Goal: Task Accomplishment & Management: Manage account settings

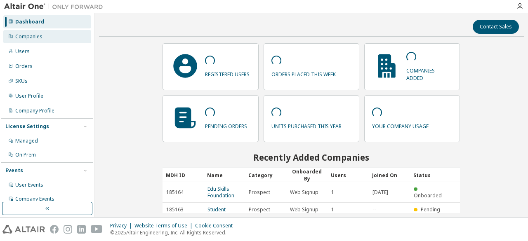
click at [45, 33] on div "Companies" at bounding box center [47, 36] width 88 height 13
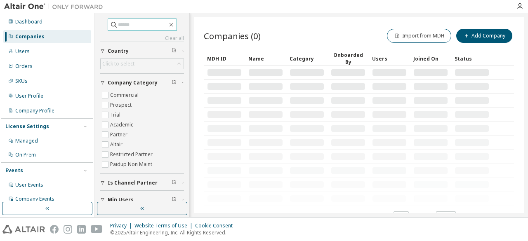
click at [132, 24] on input "text" at bounding box center [143, 25] width 50 height 8
click at [132, 24] on input "**" at bounding box center [143, 25] width 50 height 8
type input "******"
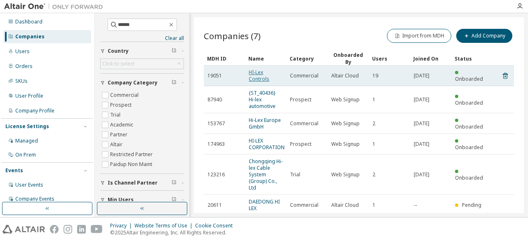
click at [258, 78] on link "HI-Lex Controls" at bounding box center [259, 76] width 21 height 14
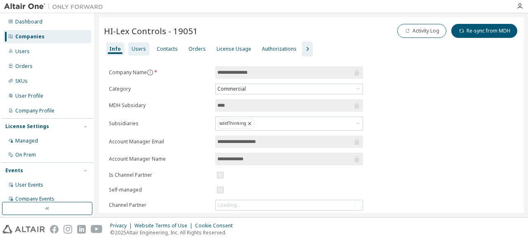
click at [140, 48] on div "Users" at bounding box center [139, 49] width 14 height 7
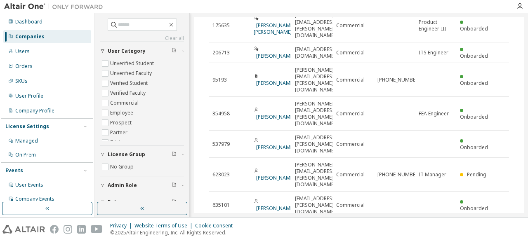
scroll to position [154, 0]
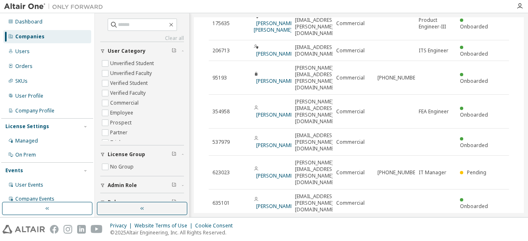
type input "*"
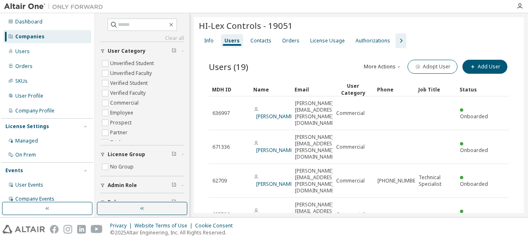
scroll to position [0, 0]
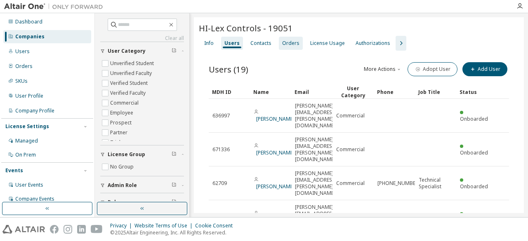
click at [288, 45] on div "Orders" at bounding box center [290, 43] width 17 height 7
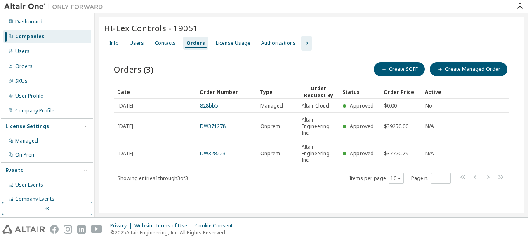
click at [234, 50] on div "Info Users Contacts Orders License Usage Authorizations" at bounding box center [311, 43] width 415 height 15
click at [229, 47] on div "License Usage" at bounding box center [233, 43] width 41 height 13
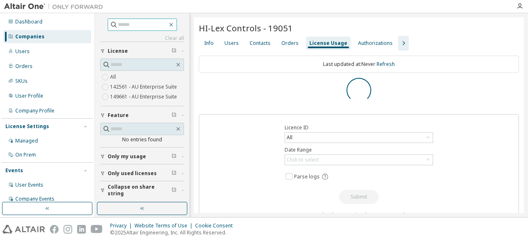
click at [175, 24] on icon "button" at bounding box center [171, 24] width 7 height 7
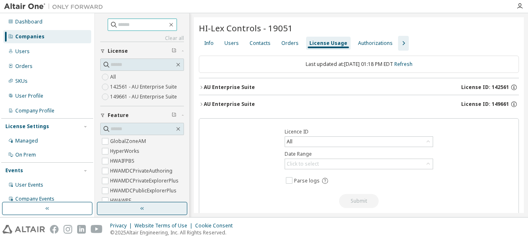
click at [139, 214] on button "button" at bounding box center [142, 208] width 90 height 13
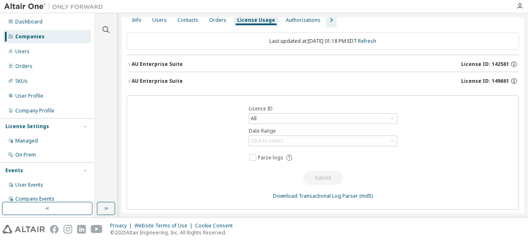
scroll to position [21, 0]
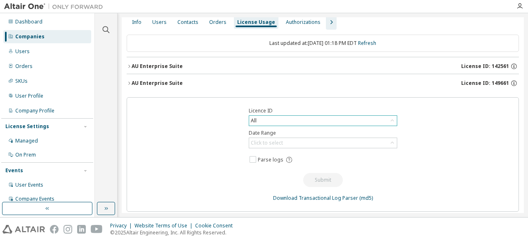
click at [339, 118] on div "All" at bounding box center [323, 121] width 148 height 10
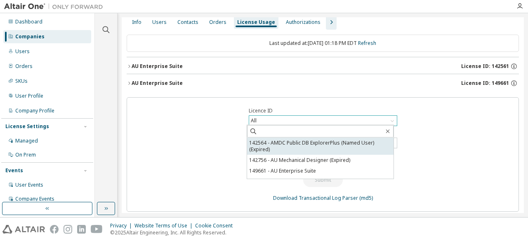
scroll to position [22, 0]
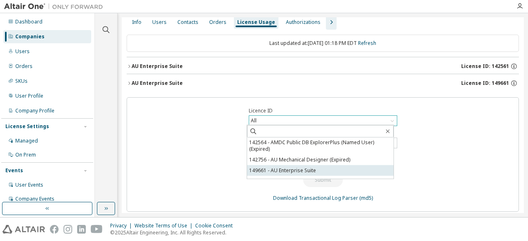
click at [315, 169] on li "149661 - AU Enterprise Suite" at bounding box center [320, 171] width 147 height 11
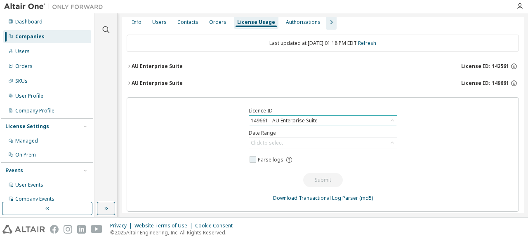
click at [366, 157] on span "Parse logs" at bounding box center [322, 160] width 149 height 11
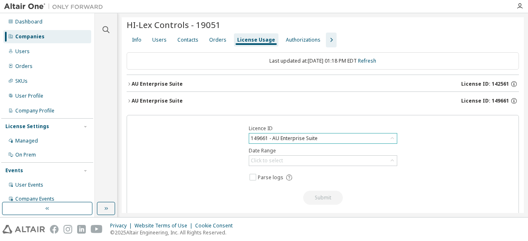
scroll to position [2, 0]
click at [331, 38] on div "Info Users Contacts Orders License Usage Authorizations" at bounding box center [323, 41] width 393 height 15
click at [326, 40] on icon "button" at bounding box center [331, 41] width 10 height 10
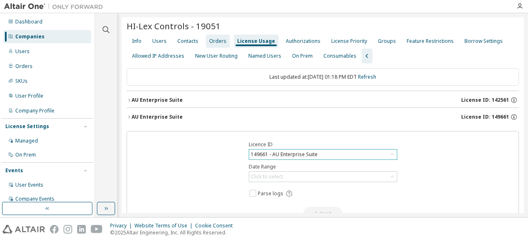
click at [209, 42] on div "Orders" at bounding box center [217, 41] width 17 height 7
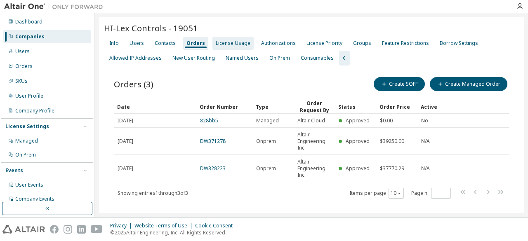
click at [237, 45] on div "License Usage" at bounding box center [233, 43] width 35 height 7
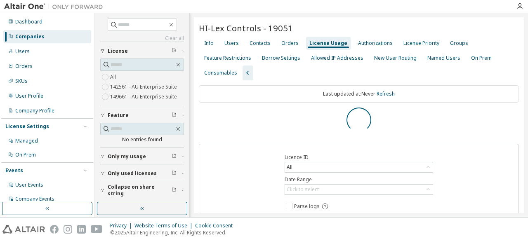
click at [135, 96] on label "149661 - AU Enterprise Suite" at bounding box center [144, 97] width 69 height 10
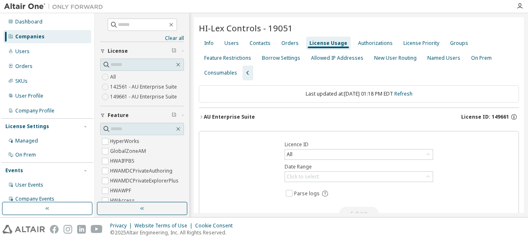
click at [216, 116] on div "AU Enterprise Suite" at bounding box center [229, 117] width 51 height 7
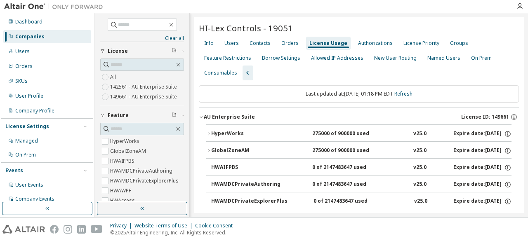
click at [201, 113] on button "AU Enterprise Suite License ID: 149661" at bounding box center [359, 117] width 320 height 18
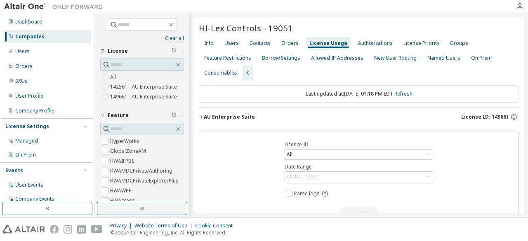
click at [200, 117] on icon "button" at bounding box center [201, 117] width 5 height 5
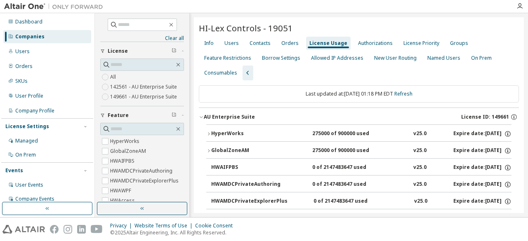
click at [261, 131] on div "HyperWorks" at bounding box center [248, 133] width 74 height 7
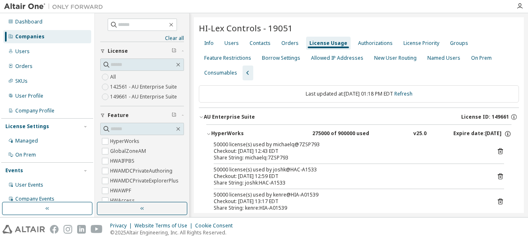
click at [206, 115] on div "AU Enterprise Suite" at bounding box center [229, 117] width 51 height 7
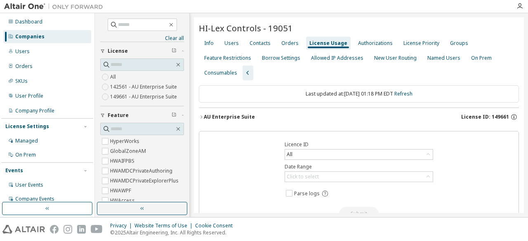
click at [128, 88] on label "142561 - AU Enterprise Suite" at bounding box center [144, 87] width 69 height 10
click at [225, 115] on div "AU Enterprise Suite" at bounding box center [229, 117] width 51 height 7
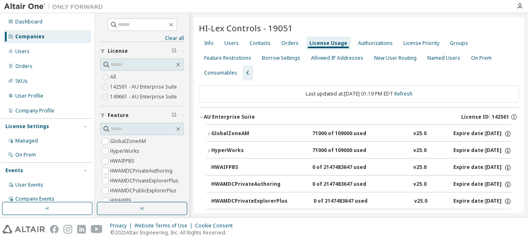
click at [240, 129] on button "GlobalZoneAM 71000 of 109000 used v25.0 Expire date: [DATE]" at bounding box center [358, 134] width 305 height 18
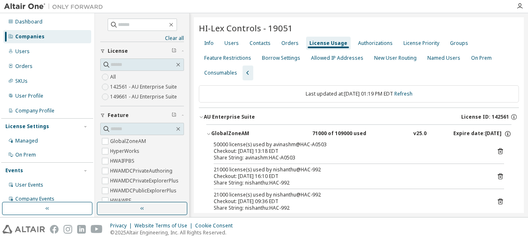
scroll to position [1, 0]
click at [234, 130] on div "GlobalZoneAM" at bounding box center [248, 133] width 74 height 7
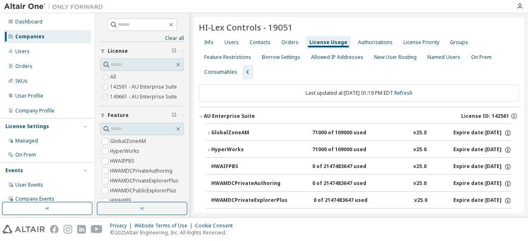
click at [221, 116] on div "AU Enterprise Suite" at bounding box center [229, 116] width 51 height 7
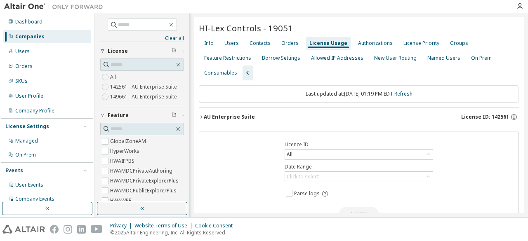
scroll to position [0, 0]
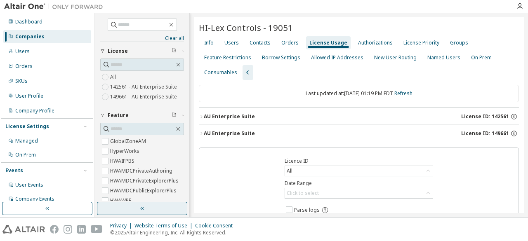
click at [165, 213] on button "button" at bounding box center [142, 208] width 90 height 13
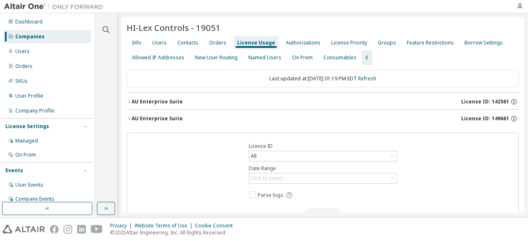
click at [260, 47] on div "License Usage" at bounding box center [256, 42] width 45 height 13
click at [154, 106] on button "AU Enterprise Suite License ID: 142561" at bounding box center [323, 102] width 393 height 18
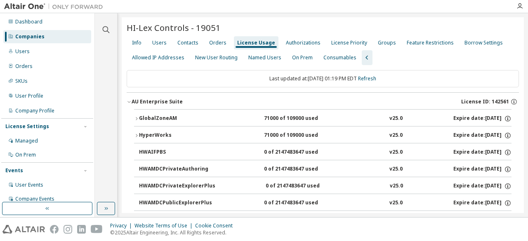
click at [155, 104] on div "AU Enterprise Suite" at bounding box center [157, 102] width 51 height 7
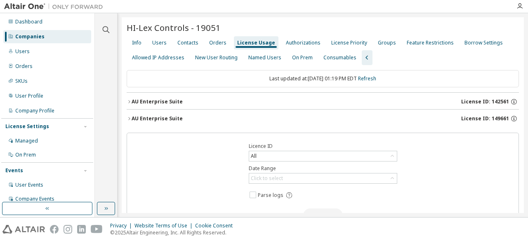
click at [149, 118] on div "AU Enterprise Suite" at bounding box center [157, 119] width 51 height 7
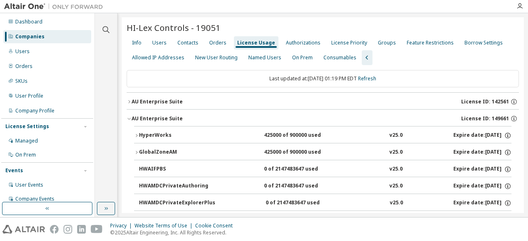
click at [180, 132] on div "HyperWorks" at bounding box center [176, 135] width 74 height 7
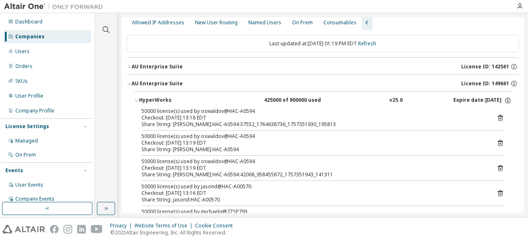
scroll to position [28, 0]
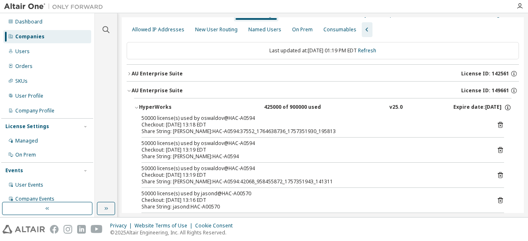
click at [141, 105] on div "HyperWorks" at bounding box center [176, 107] width 74 height 7
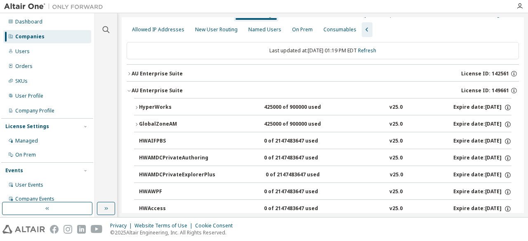
click at [161, 92] on div "AU Enterprise Suite" at bounding box center [157, 91] width 51 height 7
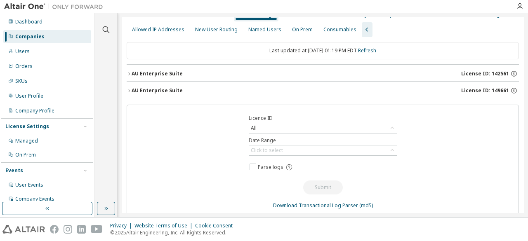
click at [157, 66] on button "AU Enterprise Suite License ID: 142561" at bounding box center [323, 74] width 393 height 18
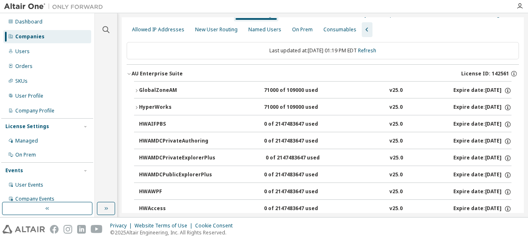
click at [157, 87] on div "GlobalZoneAM" at bounding box center [176, 90] width 74 height 7
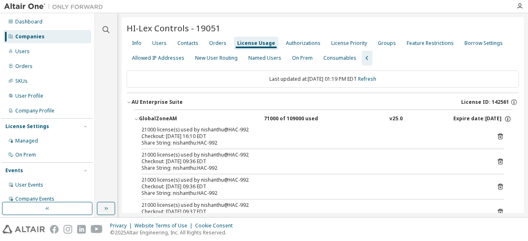
scroll to position [1, 0]
click at [149, 113] on button "GlobalZoneAM 71000 of 109000 used v25.0 Expire date: [DATE]" at bounding box center [323, 118] width 378 height 18
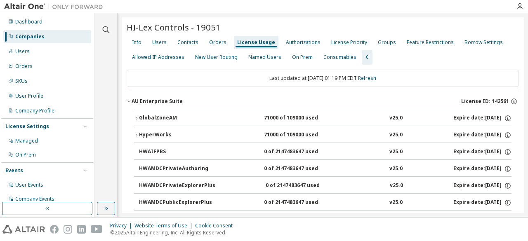
click at [150, 104] on div "AU Enterprise Suite" at bounding box center [157, 101] width 51 height 7
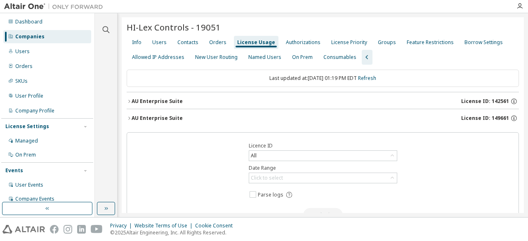
click at [130, 116] on icon "button" at bounding box center [129, 118] width 5 height 5
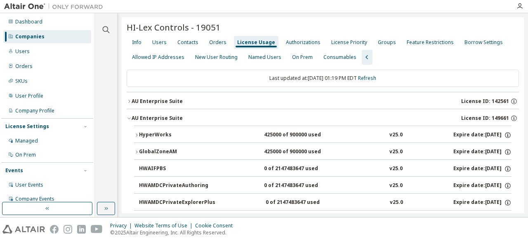
click at [130, 116] on icon "button" at bounding box center [129, 118] width 5 height 5
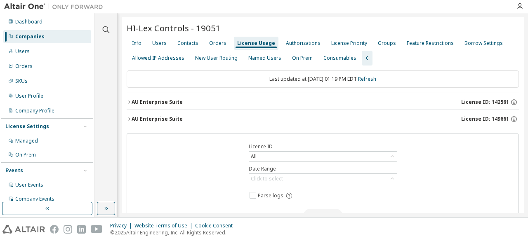
scroll to position [0, 0]
click at [373, 78] on link "Refresh" at bounding box center [367, 79] width 18 height 7
click at [159, 121] on div "AU Enterprise Suite" at bounding box center [157, 119] width 51 height 7
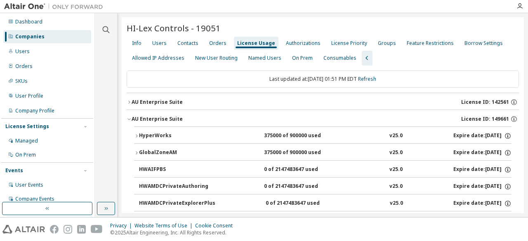
click at [156, 132] on div "HyperWorks" at bounding box center [176, 135] width 74 height 7
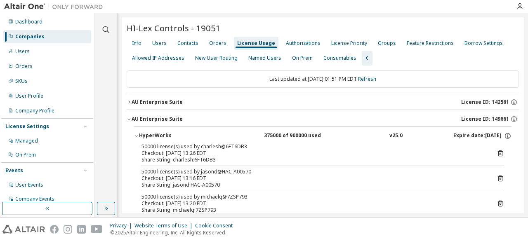
scroll to position [0, 0]
click at [146, 133] on div "HyperWorks" at bounding box center [176, 135] width 74 height 7
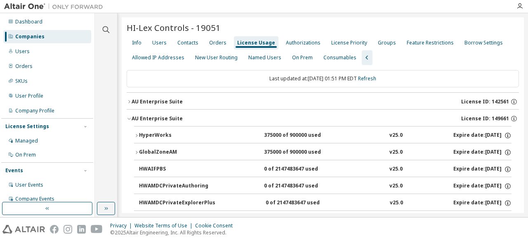
click at [146, 120] on div "AU Enterprise Suite" at bounding box center [157, 119] width 51 height 7
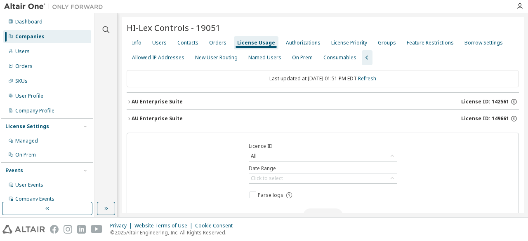
click at [161, 100] on div "AU Enterprise Suite" at bounding box center [157, 102] width 51 height 7
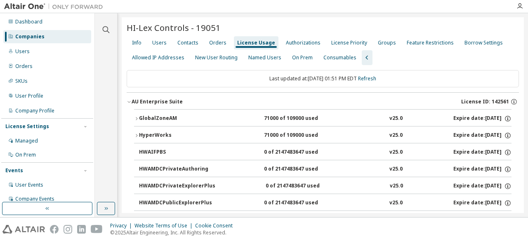
click at [148, 110] on button "GlobalZoneAM 71000 of 109000 used v25.0 Expire date: [DATE]" at bounding box center [323, 119] width 378 height 18
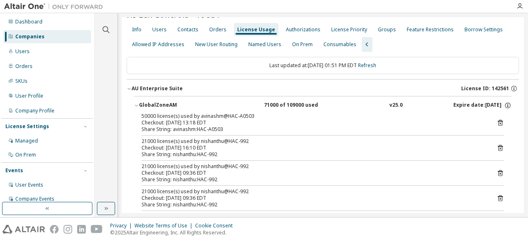
scroll to position [2, 0]
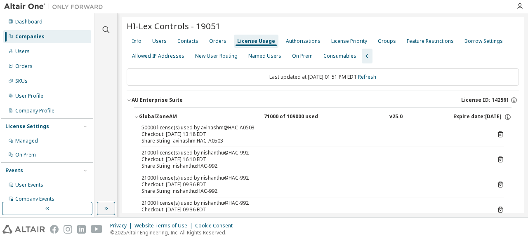
click at [151, 116] on div "GlobalZoneAM" at bounding box center [176, 117] width 74 height 7
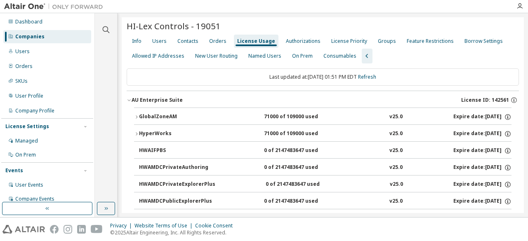
click at [147, 97] on div "AU Enterprise Suite" at bounding box center [157, 100] width 51 height 7
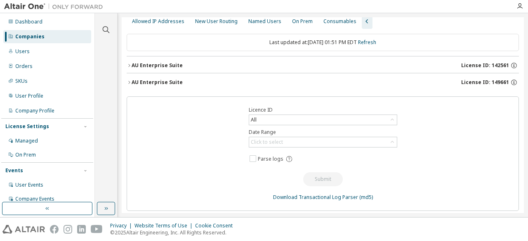
scroll to position [0, 0]
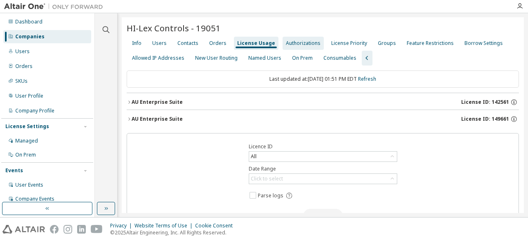
click at [290, 41] on div "Authorizations" at bounding box center [303, 43] width 35 height 7
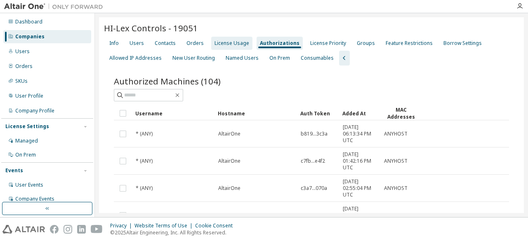
click at [226, 39] on div "License Usage" at bounding box center [231, 43] width 41 height 13
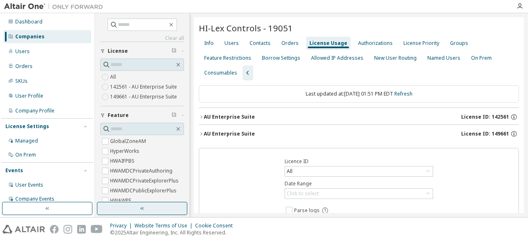
click at [128, 214] on button "button" at bounding box center [142, 208] width 90 height 13
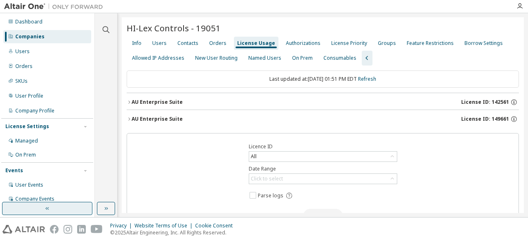
click at [70, 211] on button "button" at bounding box center [47, 208] width 90 height 13
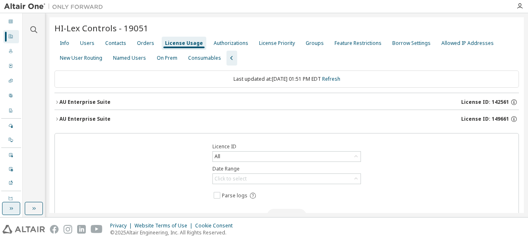
click at [7, 204] on button "button" at bounding box center [11, 208] width 18 height 13
